Goal: Task Accomplishment & Management: Manage account settings

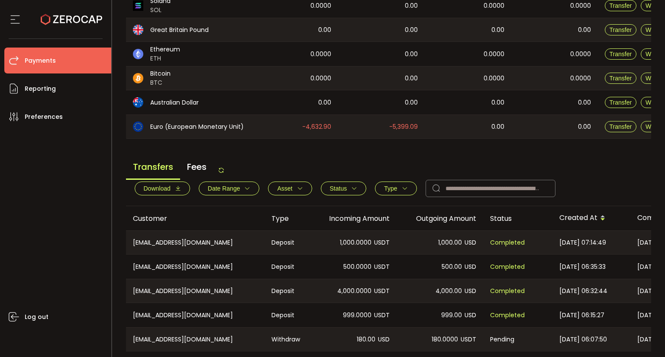
scroll to position [303, 0]
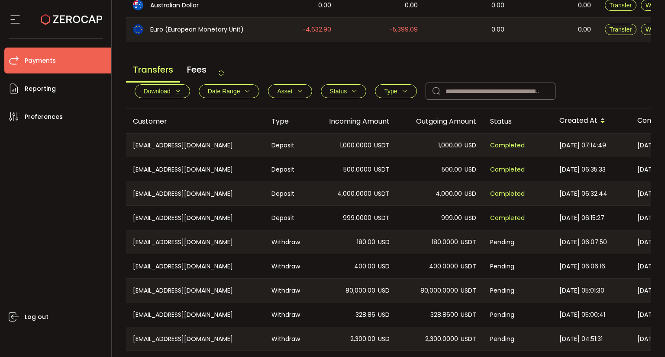
click at [222, 76] on icon at bounding box center [221, 73] width 7 height 7
click at [225, 77] on icon at bounding box center [221, 73] width 7 height 7
click at [223, 73] on icon at bounding box center [221, 73] width 7 height 7
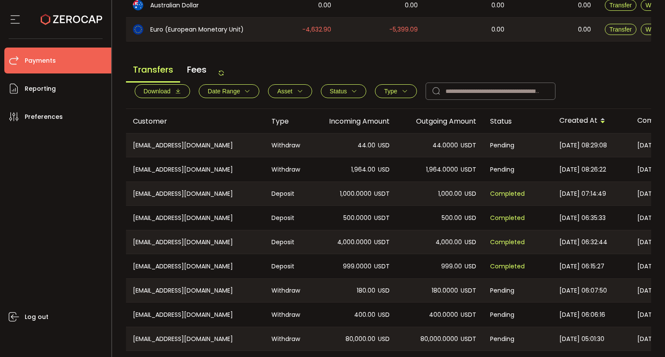
click at [223, 77] on icon at bounding box center [221, 73] width 7 height 7
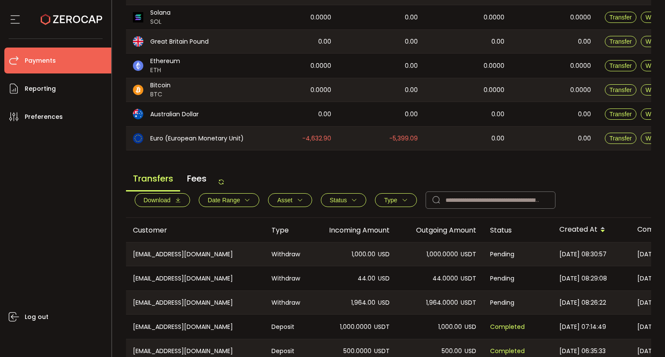
scroll to position [130, 0]
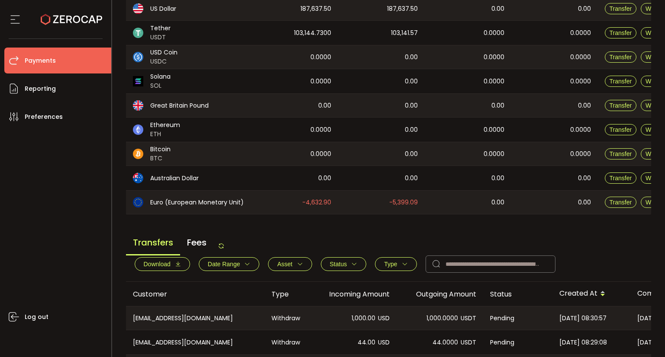
click at [225, 250] on icon at bounding box center [221, 246] width 7 height 7
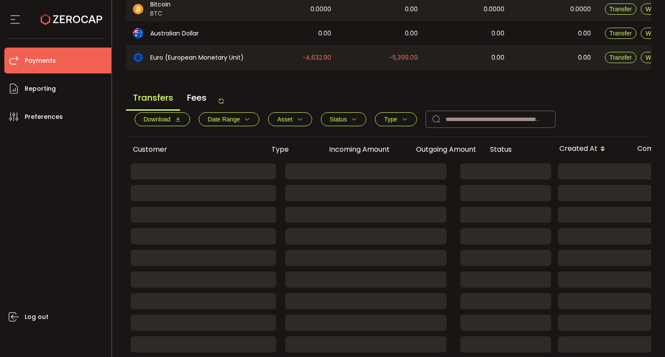
scroll to position [309, 0]
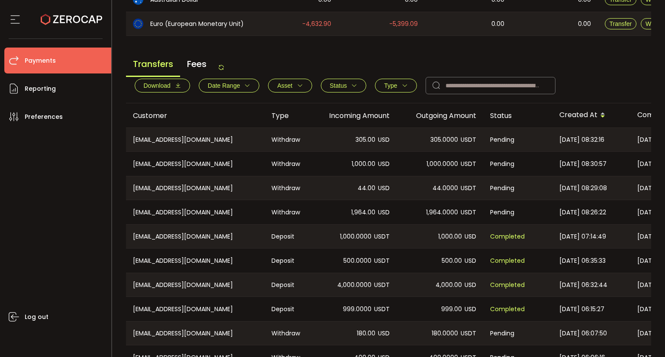
click at [218, 65] on div "Transfers Fees" at bounding box center [175, 67] width 99 height 19
click at [222, 65] on icon at bounding box center [221, 67] width 7 height 7
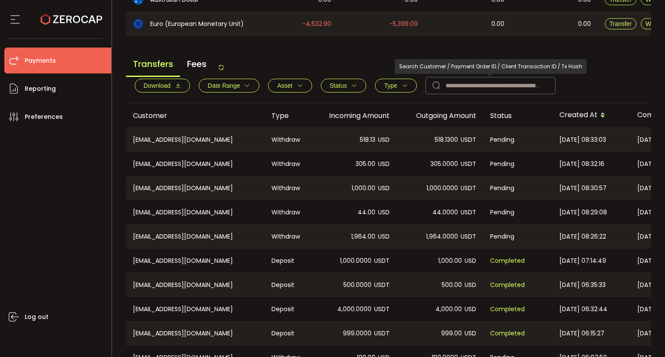
click at [474, 52] on main "Balance Assets Trading Balance Trading Balance (USD) Custody Balance Locked for…" at bounding box center [388, 83] width 525 height 632
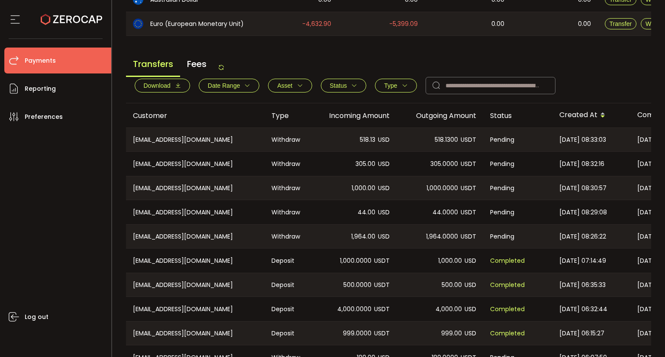
click at [221, 67] on icon at bounding box center [221, 67] width 7 height 7
